Goal: Task Accomplishment & Management: Use online tool/utility

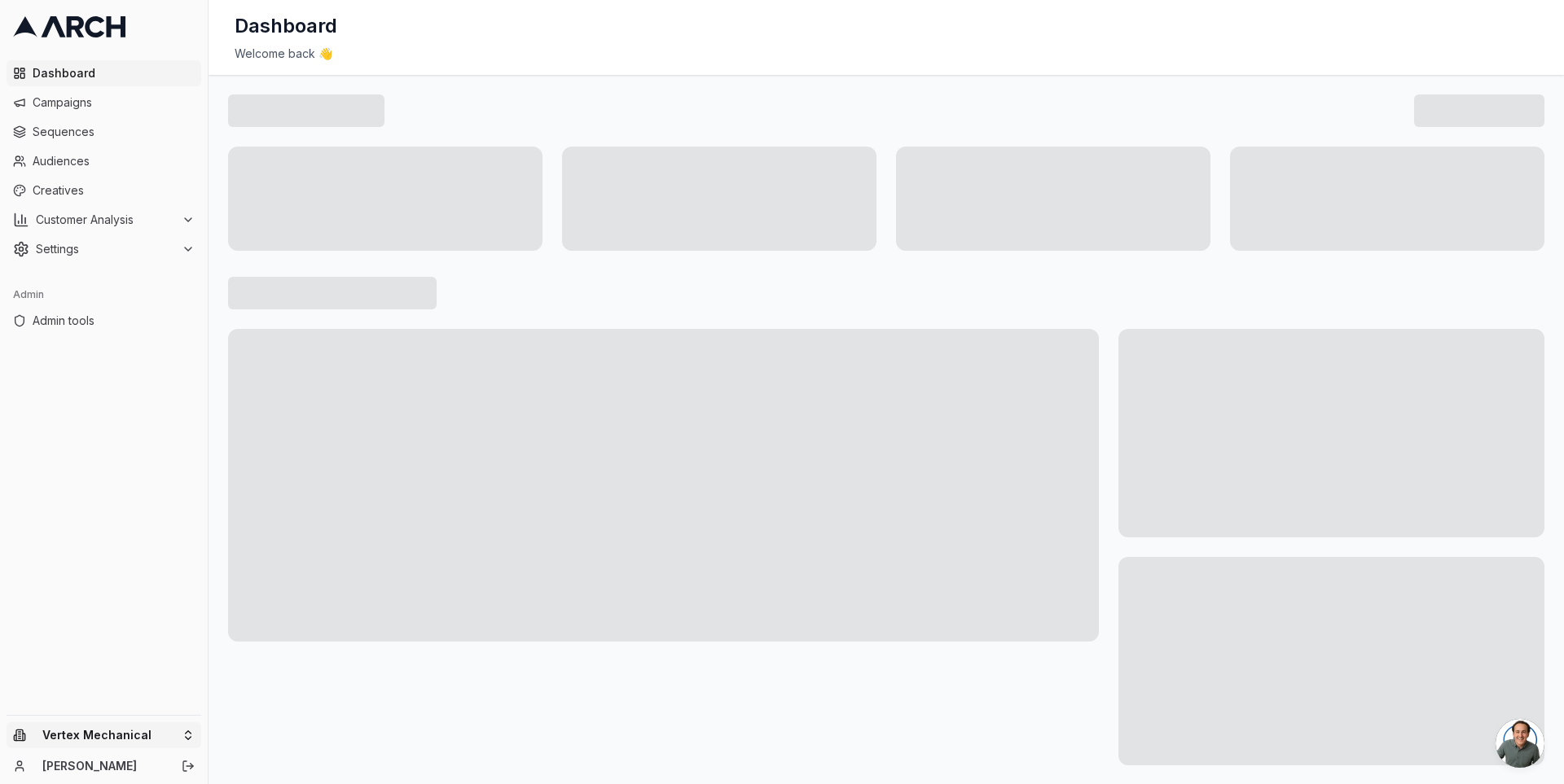
click at [185, 740] on html "Dashboard Campaigns Sequences Audiences Creatives Customer Analysis Settings Ad…" at bounding box center [782, 392] width 1564 height 784
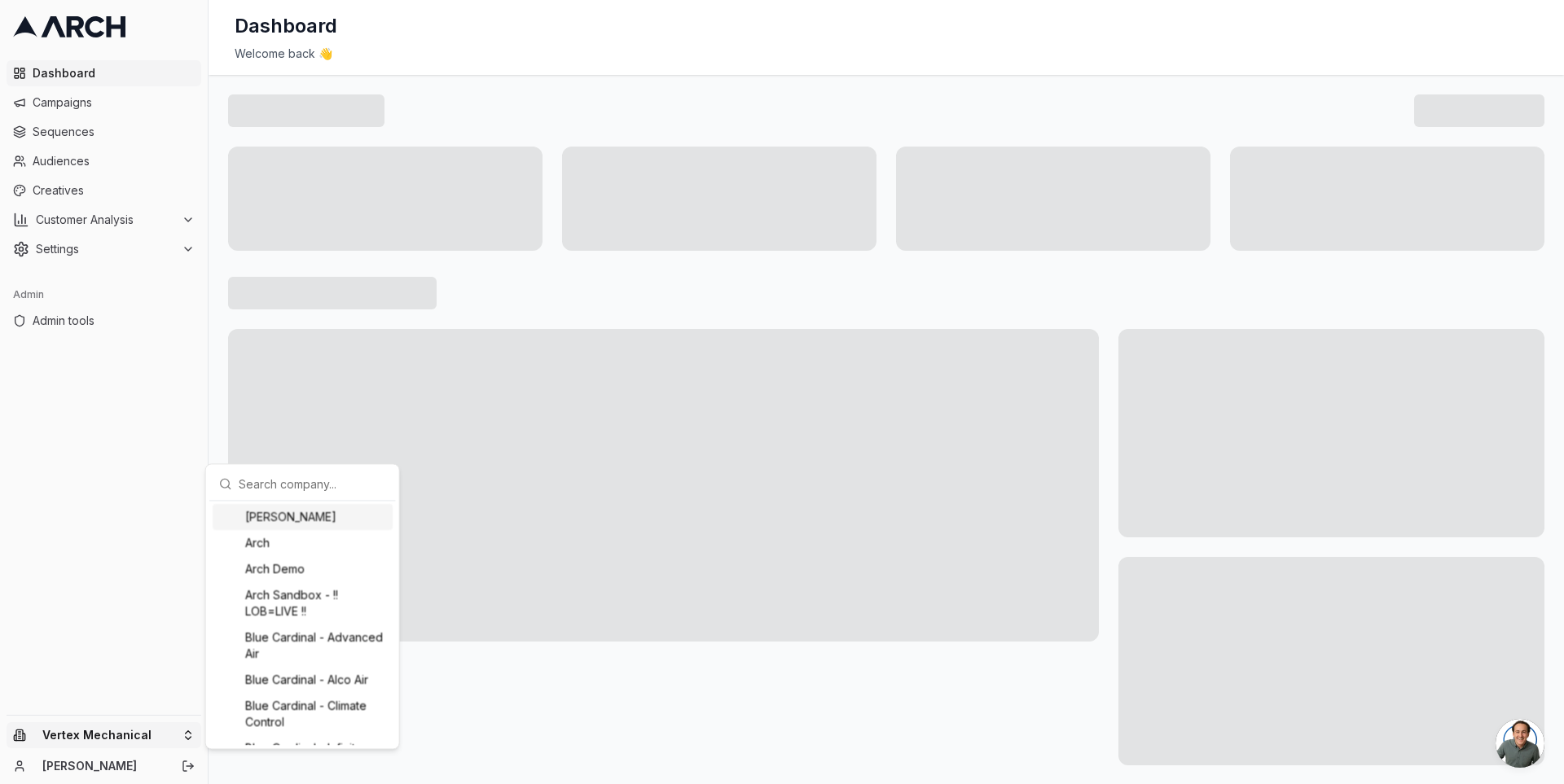
click at [261, 483] on input "text" at bounding box center [312, 484] width 147 height 33
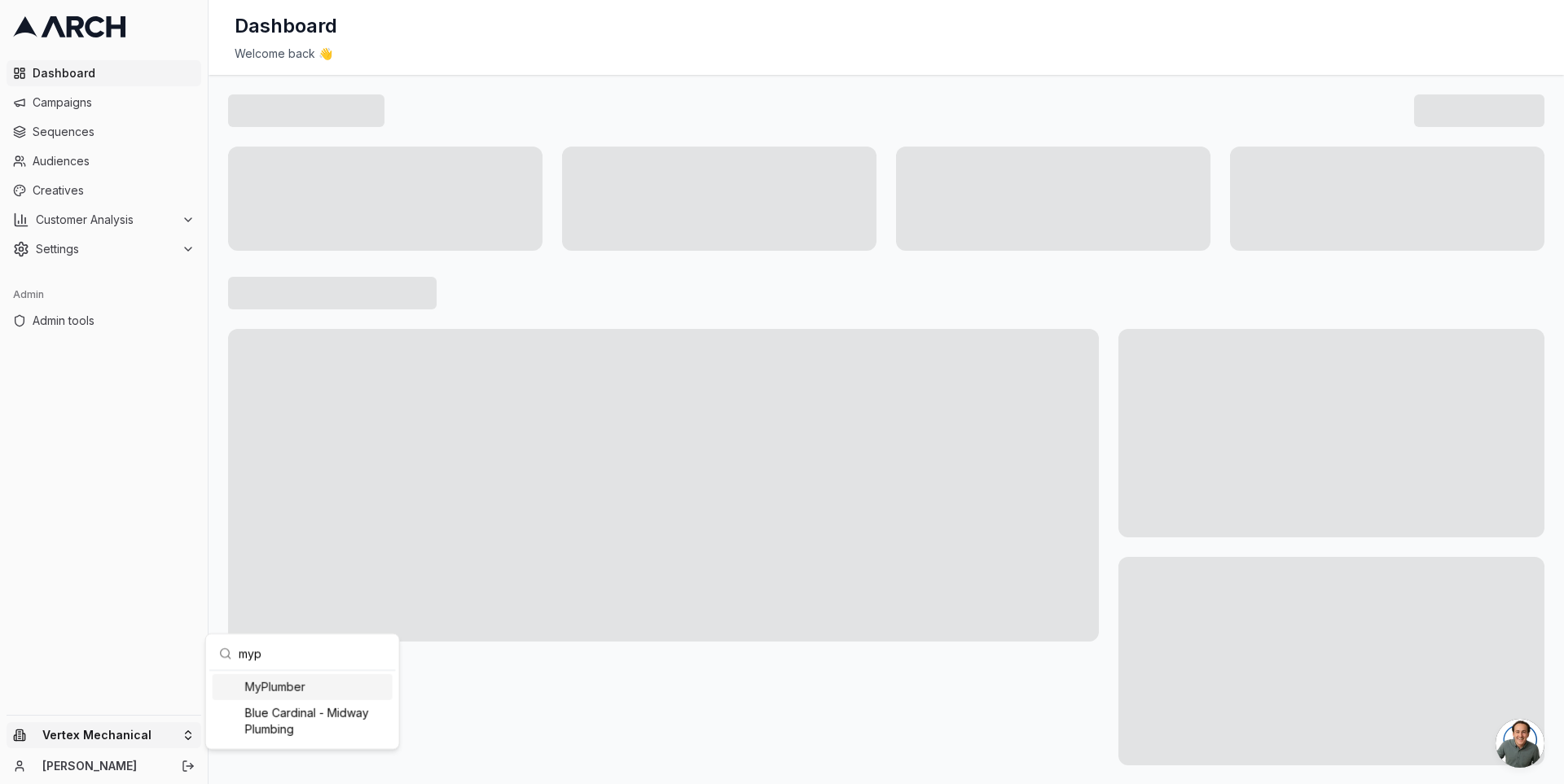
type input "mypl"
click at [114, 140] on link "Sequences" at bounding box center [103, 132] width 195 height 26
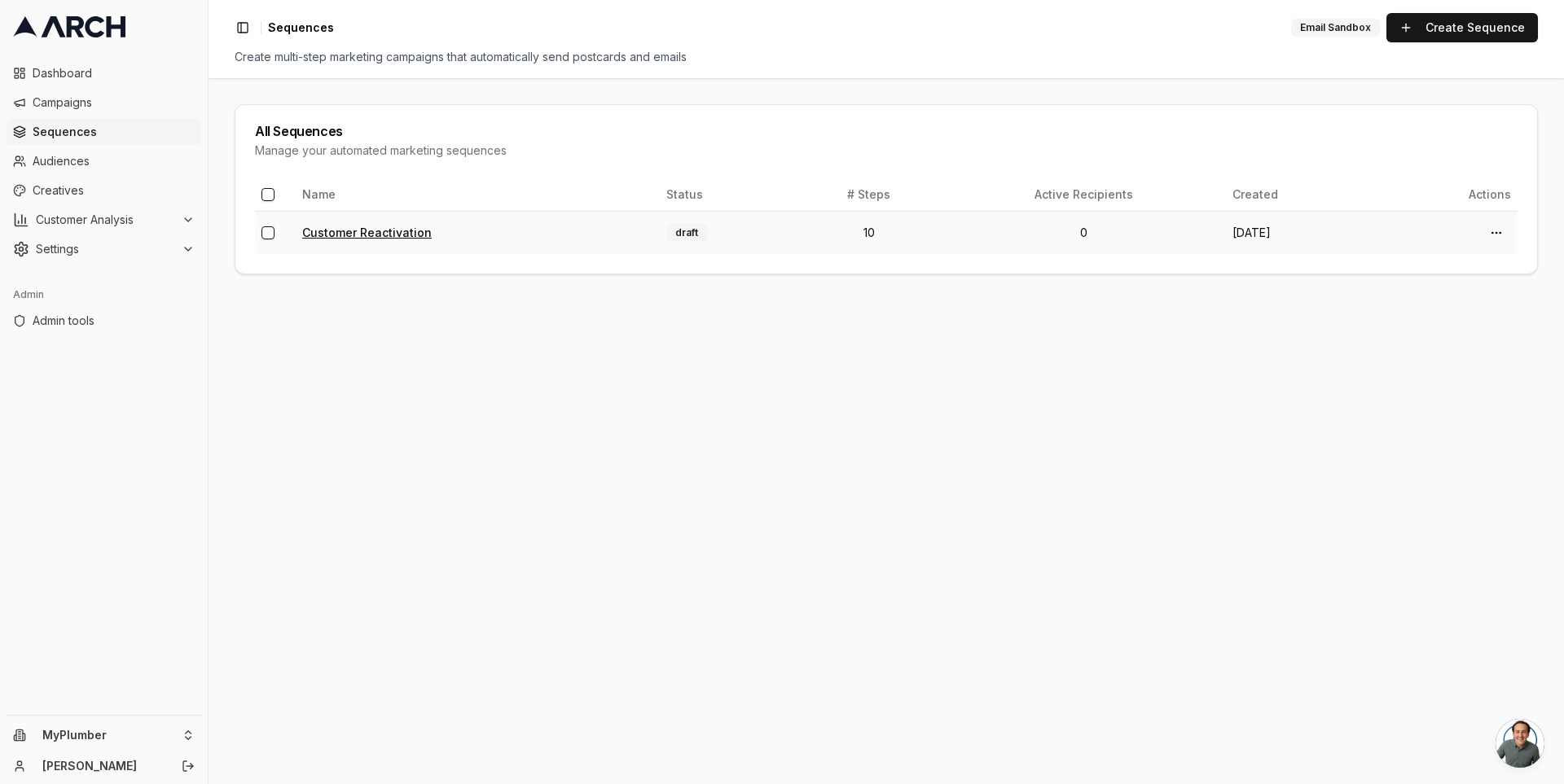
click at [369, 232] on link "Customer Reactivation" at bounding box center [367, 232] width 130 height 14
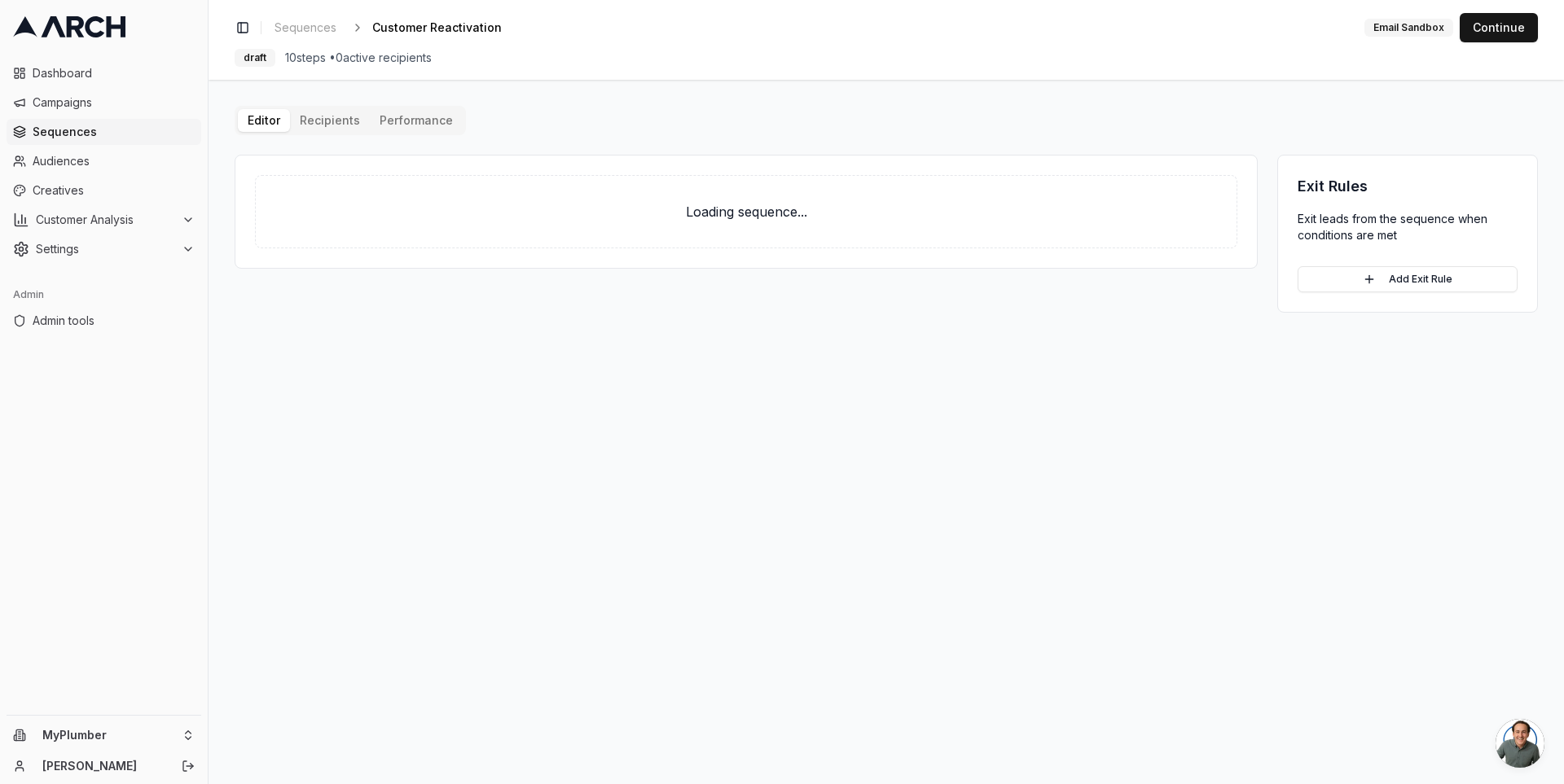
click at [323, 113] on div "Editor Recipients Performance Loading sequence... Exit Rules Exit leads from th…" at bounding box center [887, 210] width 1303 height 207
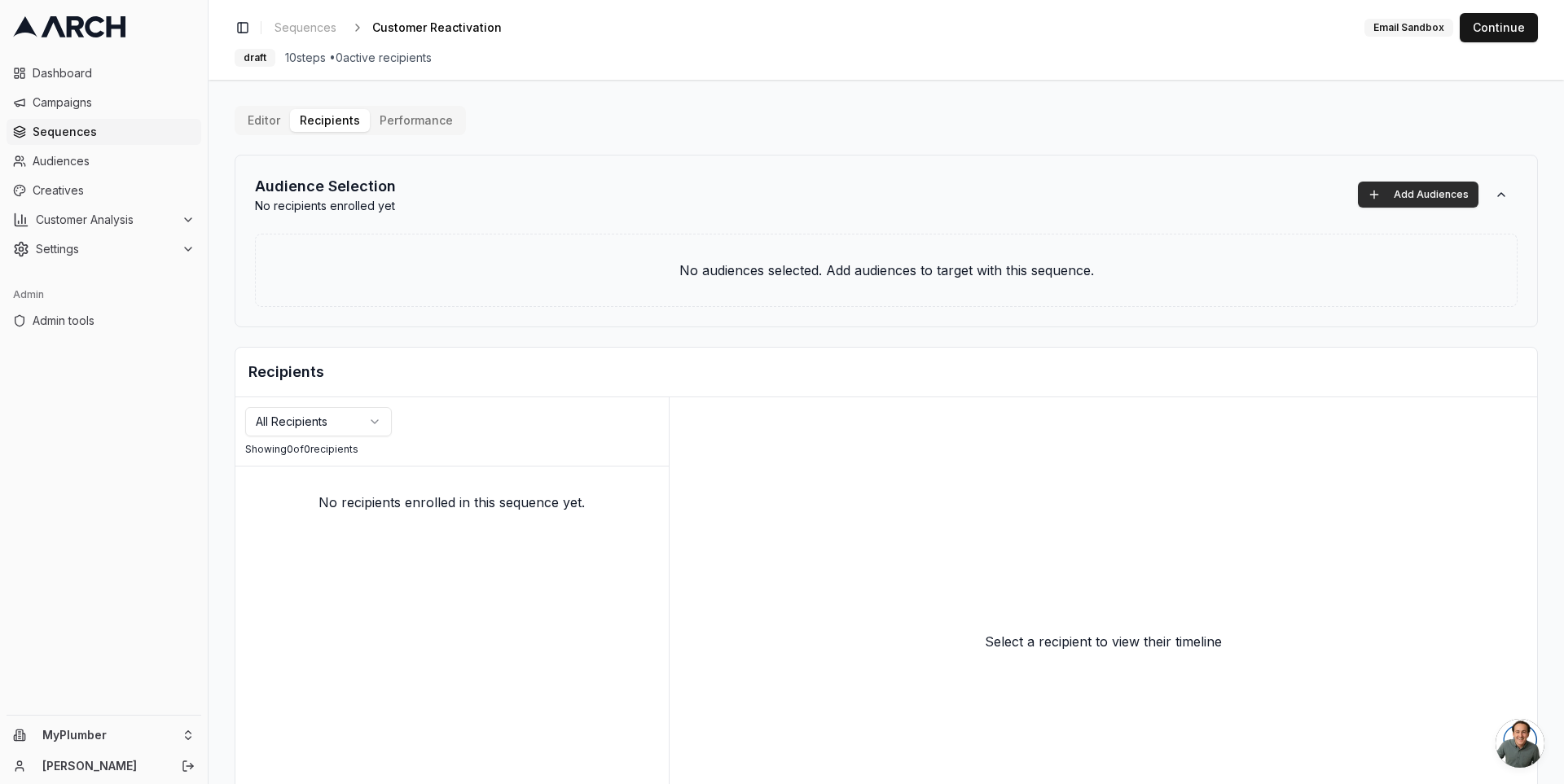
click at [1425, 197] on button "Add Audiences" at bounding box center [1418, 194] width 121 height 26
